Goal: Task Accomplishment & Management: Complete application form

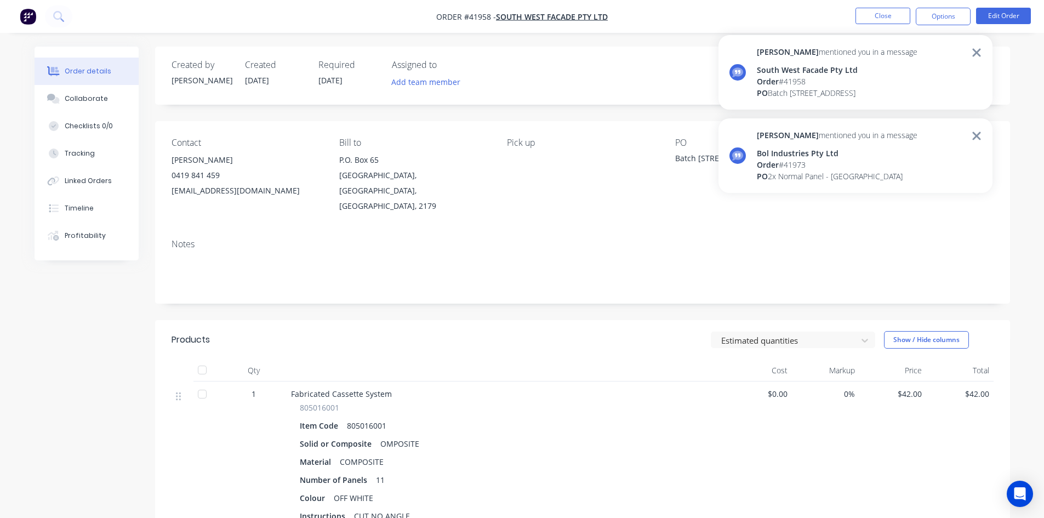
click at [862, 159] on div "Order # 41973" at bounding box center [837, 165] width 161 height 12
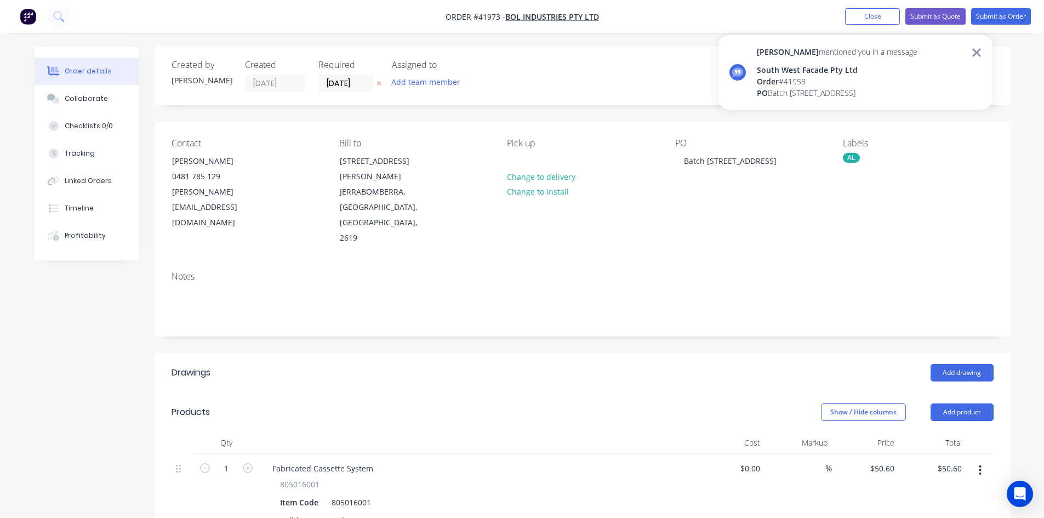
click at [978, 49] on icon at bounding box center [977, 52] width 10 height 13
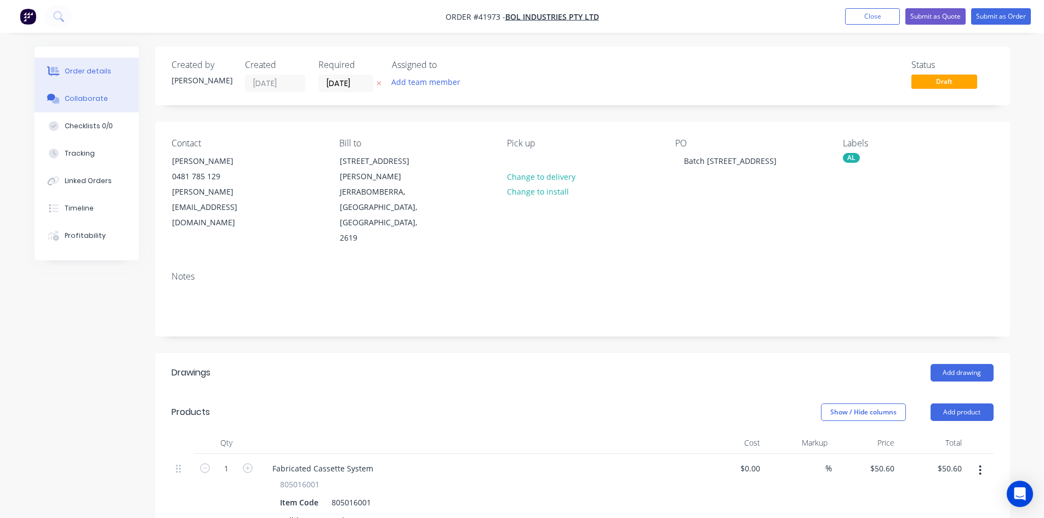
click at [64, 98] on button "Collaborate" at bounding box center [87, 98] width 104 height 27
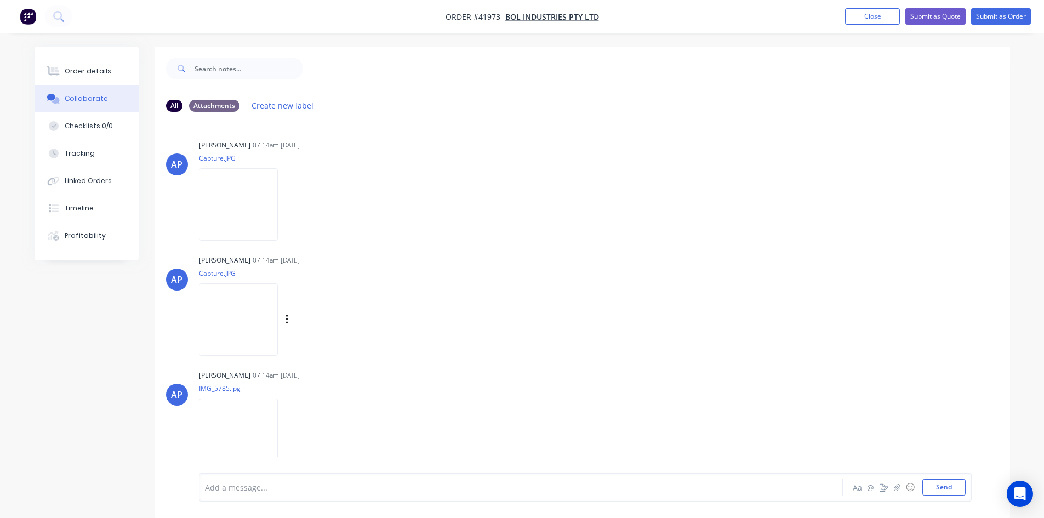
scroll to position [48, 0]
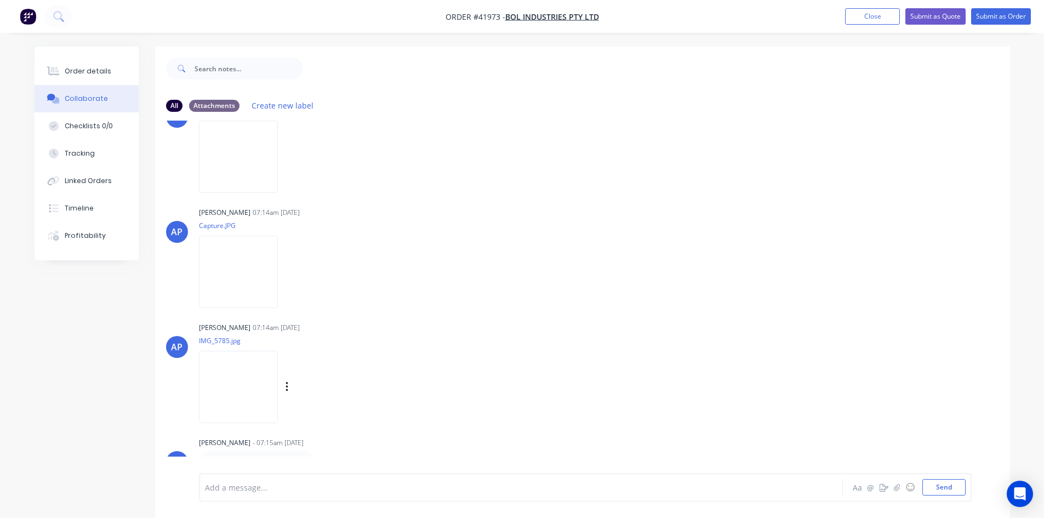
click at [255, 386] on img at bounding box center [238, 387] width 79 height 72
click at [278, 274] on img at bounding box center [238, 272] width 79 height 72
click at [234, 148] on img at bounding box center [238, 157] width 79 height 72
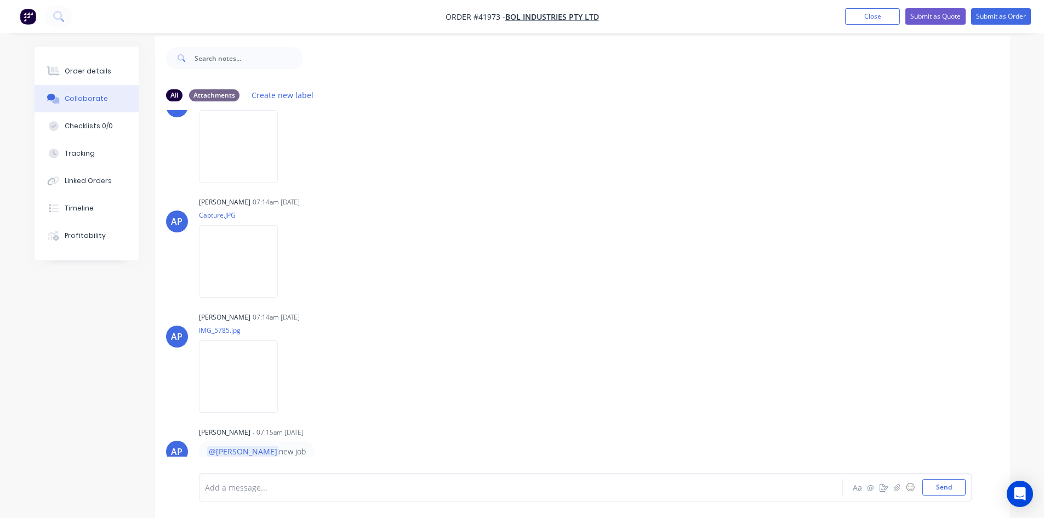
scroll to position [16, 0]
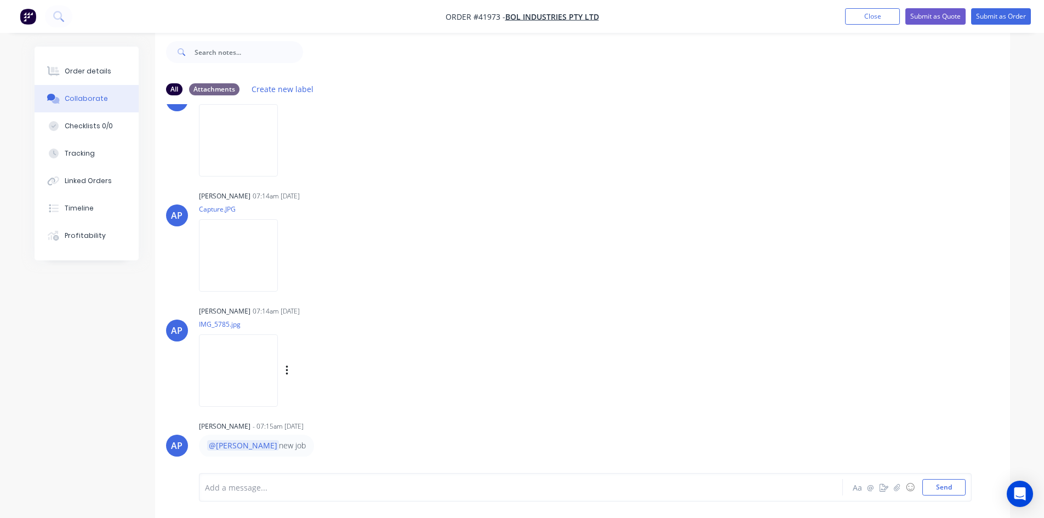
click at [248, 378] on img at bounding box center [238, 370] width 79 height 72
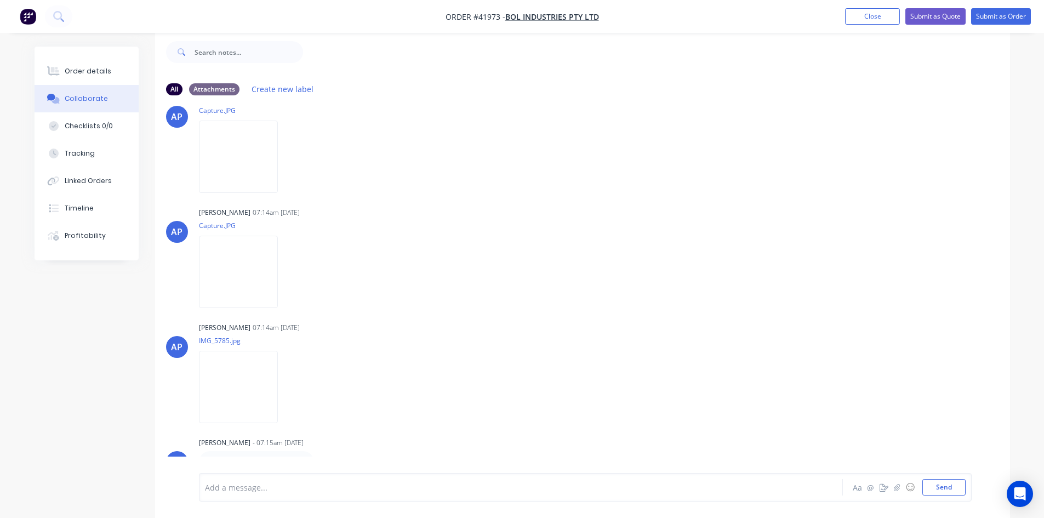
scroll to position [48, 0]
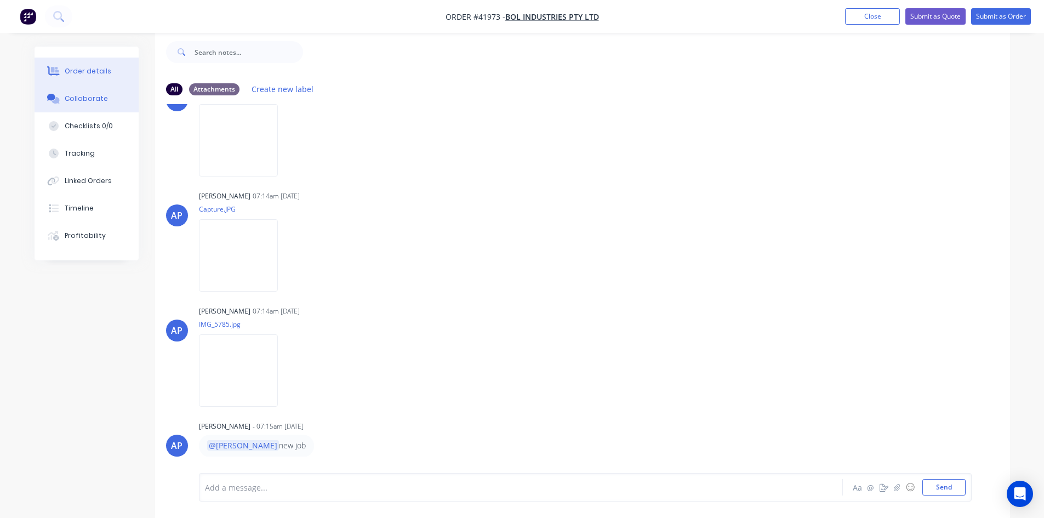
click at [106, 73] on div "Order details" at bounding box center [88, 71] width 47 height 10
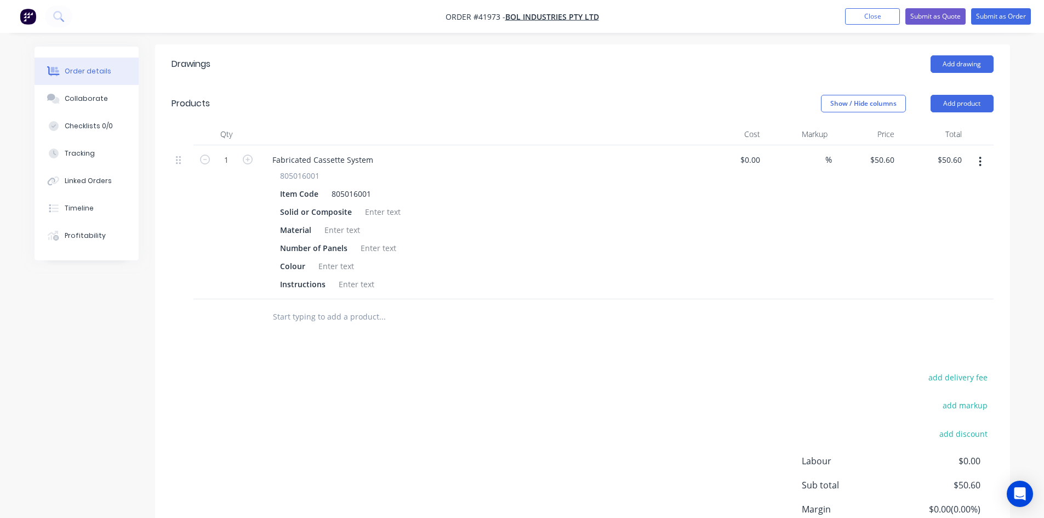
scroll to position [291, 0]
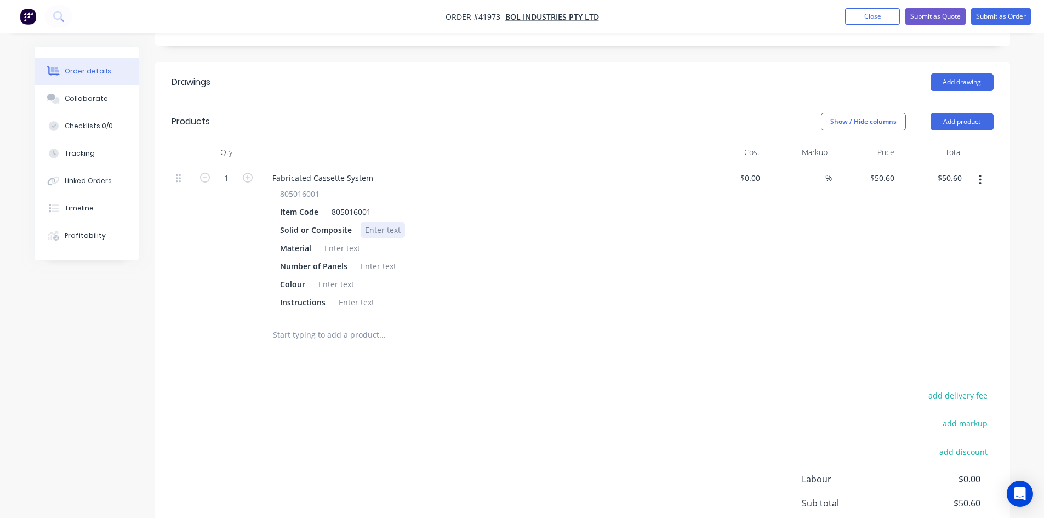
click at [370, 222] on div at bounding box center [383, 230] width 44 height 16
click at [351, 240] on div at bounding box center [342, 248] width 44 height 16
click at [386, 222] on div "COMP" at bounding box center [376, 230] width 31 height 16
click at [344, 240] on div at bounding box center [342, 248] width 44 height 16
click at [387, 258] on div at bounding box center [378, 266] width 44 height 16
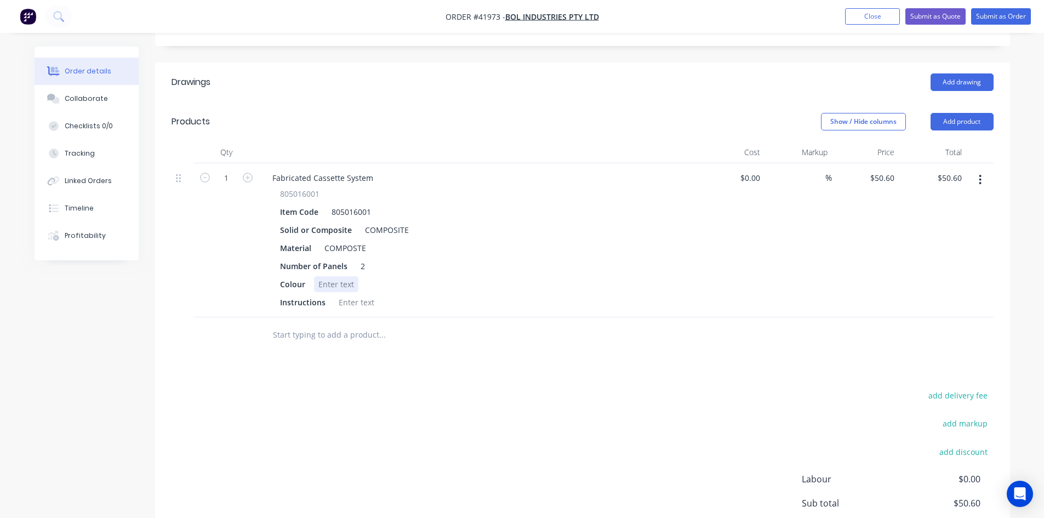
click at [341, 276] on div at bounding box center [336, 284] width 44 height 16
click at [325, 276] on div "[PERSON_NAME]" at bounding box center [349, 284] width 70 height 16
click at [322, 276] on div at bounding box center [336, 284] width 44 height 16
click at [349, 294] on div at bounding box center [356, 302] width 44 height 16
click at [339, 276] on div at bounding box center [336, 284] width 44 height 16
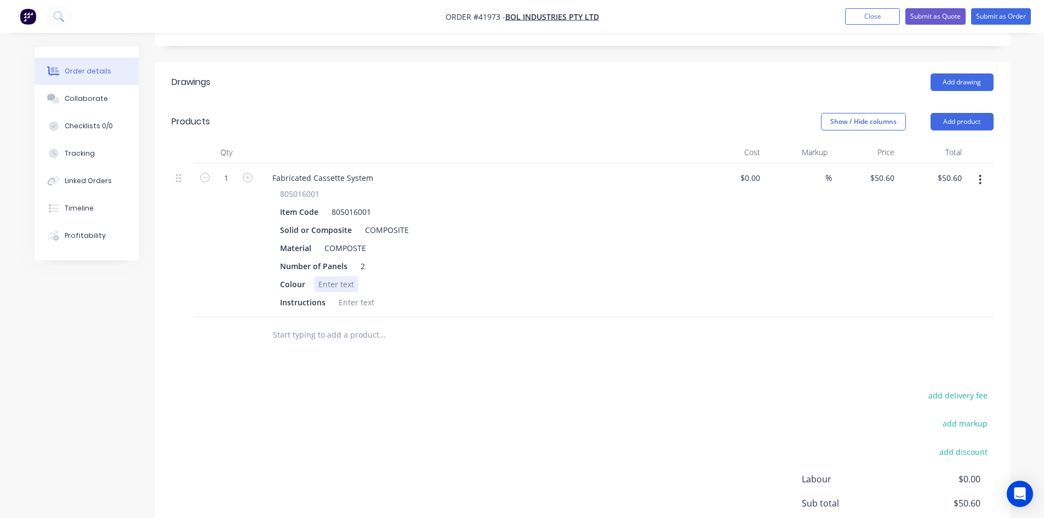
drag, startPoint x: 374, startPoint y: 257, endPoint x: 363, endPoint y: 258, distance: 11.5
click at [363, 276] on div "Colour" at bounding box center [476, 284] width 401 height 16
click at [522, 276] on div "Colour" at bounding box center [476, 284] width 401 height 16
click at [669, 63] on header "Drawings Add drawing" at bounding box center [582, 82] width 855 height 39
click at [348, 294] on div at bounding box center [356, 302] width 44 height 16
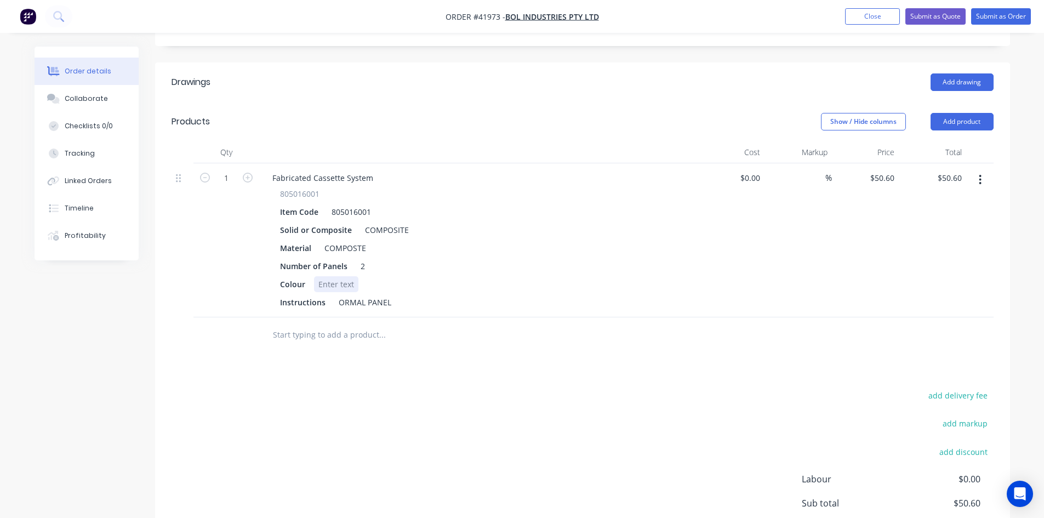
click at [343, 276] on div at bounding box center [336, 284] width 44 height 16
click at [343, 330] on div "Drawings Add drawing Products Show / Hide columns Add product Qty Cost Markup P…" at bounding box center [582, 340] width 855 height 554
click at [327, 276] on div at bounding box center [336, 284] width 44 height 16
drag, startPoint x: 342, startPoint y: 255, endPoint x: 302, endPoint y: 253, distance: 40.1
click at [302, 276] on div "Colour [PERSON_NAME]" at bounding box center [476, 284] width 401 height 16
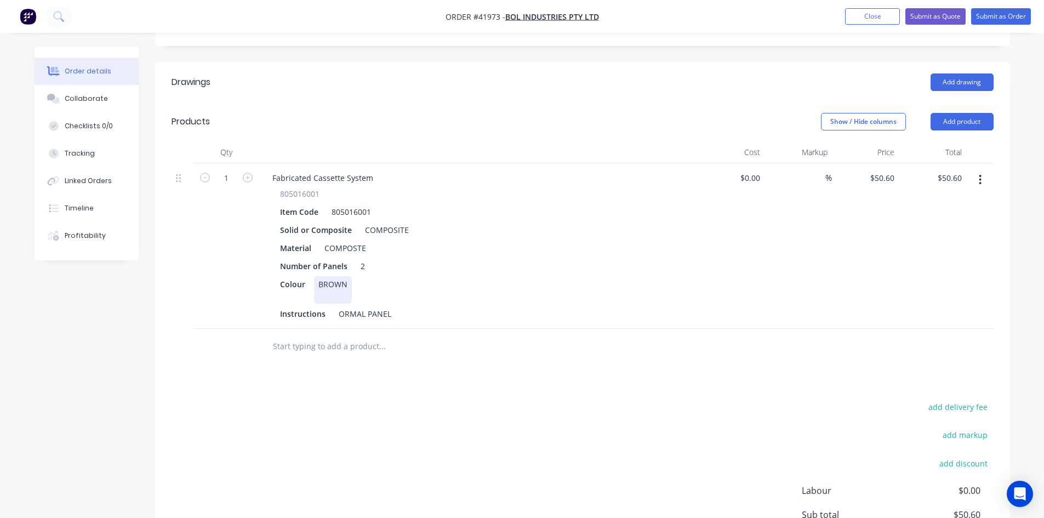
click at [445, 276] on div "Colour BROWN" at bounding box center [476, 289] width 401 height 27
click at [988, 20] on button "Submit as Order" at bounding box center [1002, 16] width 60 height 16
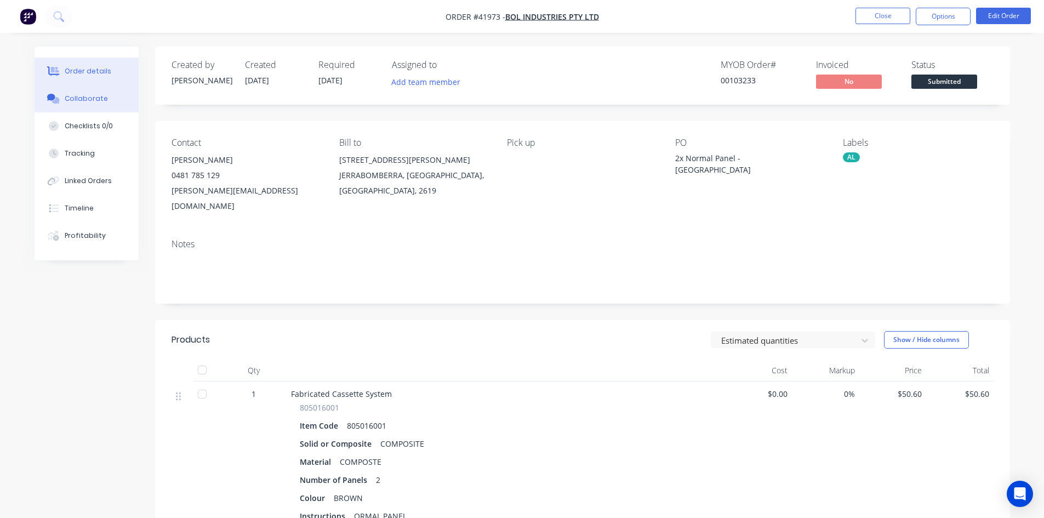
click at [88, 94] on div "Collaborate" at bounding box center [86, 99] width 43 height 10
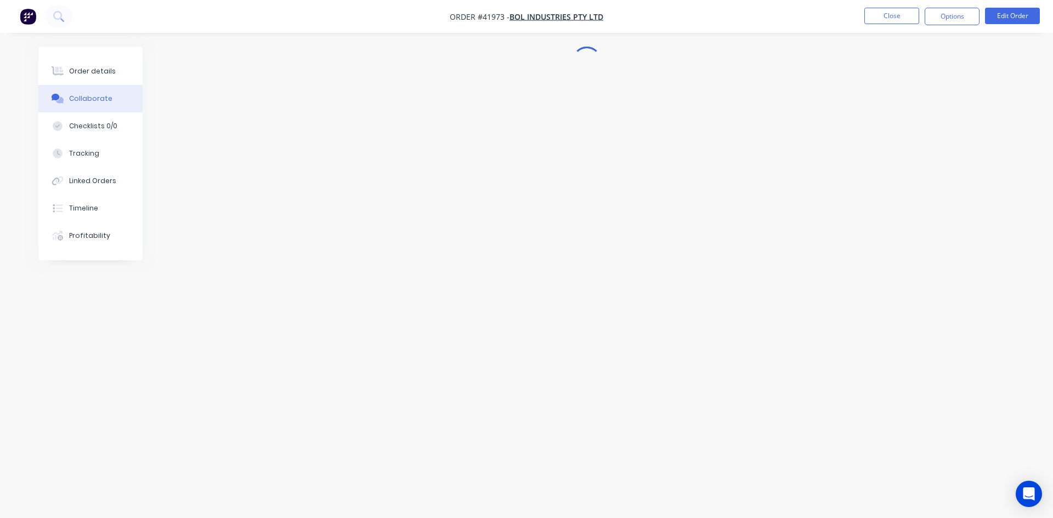
drag, startPoint x: 419, startPoint y: 254, endPoint x: 424, endPoint y: 265, distance: 12.8
click at [424, 265] on div at bounding box center [526, 238] width 976 height 383
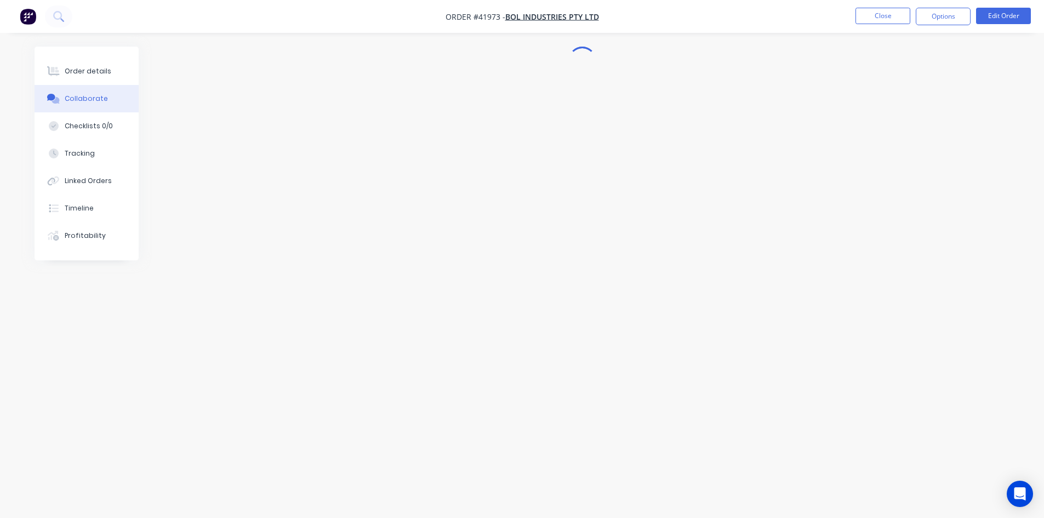
click at [418, 260] on div at bounding box center [523, 238] width 976 height 383
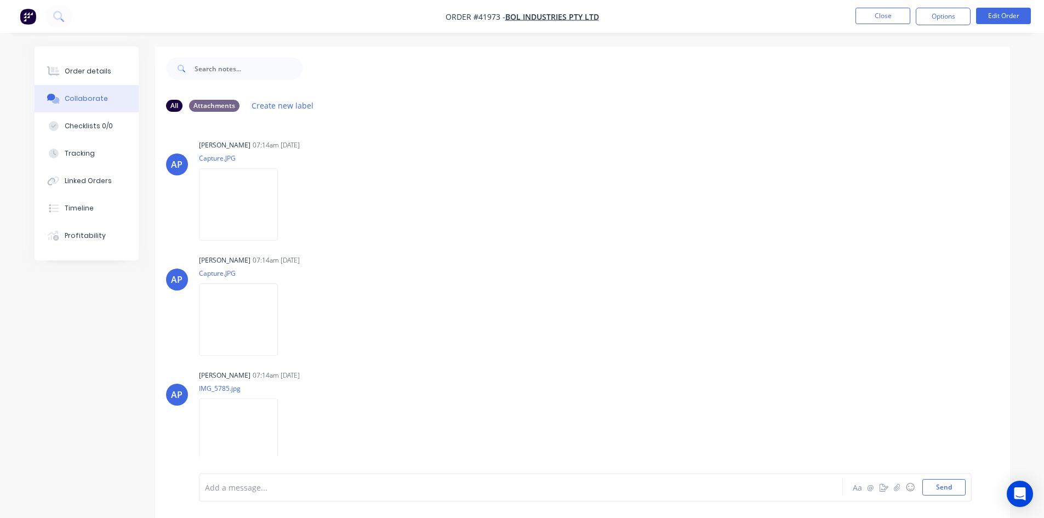
click at [245, 486] on div at bounding box center [491, 488] width 570 height 12
click at [414, 256] on div "[PERSON_NAME] 07:14am [DATE]" at bounding box center [370, 260] width 343 height 10
